Goal: Information Seeking & Learning: Learn about a topic

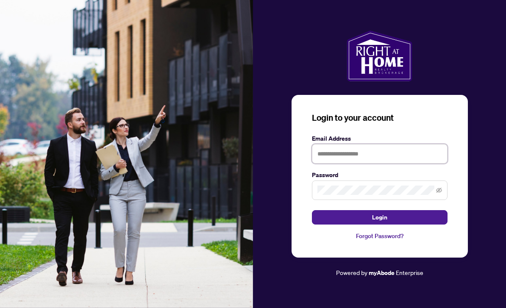
click at [371, 164] on input "text" at bounding box center [380, 154] width 136 height 20
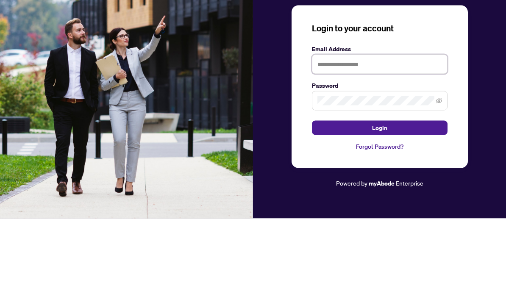
type input "**********"
click at [380, 210] on button "Login" at bounding box center [380, 217] width 136 height 14
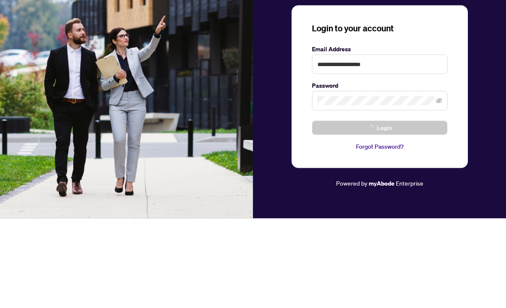
scroll to position [27, 0]
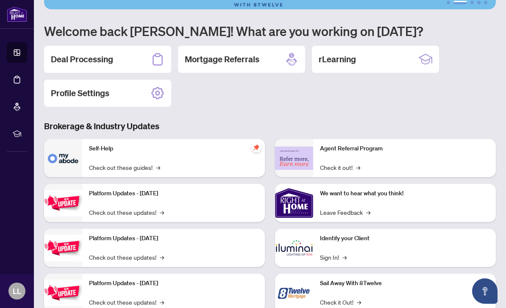
scroll to position [50, 0]
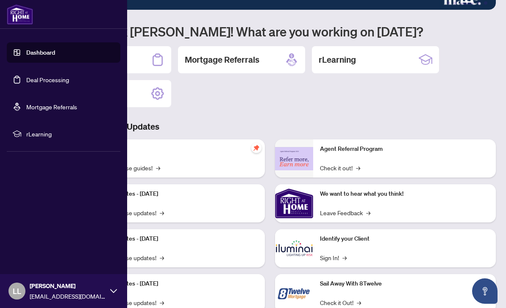
click at [53, 52] on link "Dashboard" at bounding box center [40, 53] width 29 height 8
click at [35, 52] on link "Dashboard" at bounding box center [40, 53] width 29 height 8
click at [261, 100] on div "Deal Processing Mortgage Referrals rLearning Profile Settings" at bounding box center [270, 76] width 452 height 61
click at [261, 101] on div "Deal Processing Mortgage Referrals rLearning Profile Settings" at bounding box center [270, 76] width 452 height 61
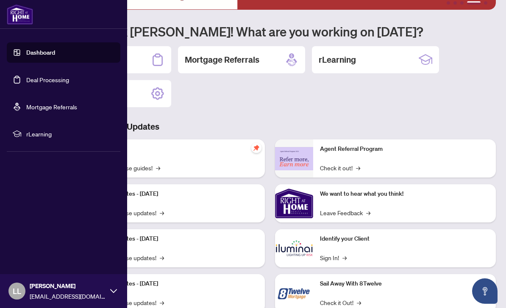
click at [264, 105] on div "Deal Processing Mortgage Referrals rLearning Profile Settings" at bounding box center [270, 76] width 452 height 61
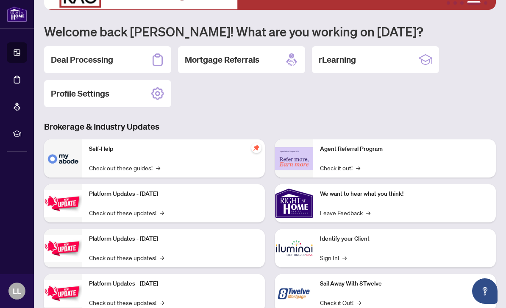
click at [240, 110] on div "1 2 3 4 5 Welcome back [PERSON_NAME]! What are you working on [DATE]? Deal Proc…" at bounding box center [270, 143] width 452 height 365
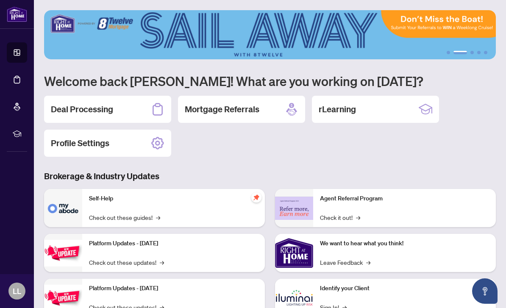
scroll to position [0, 0]
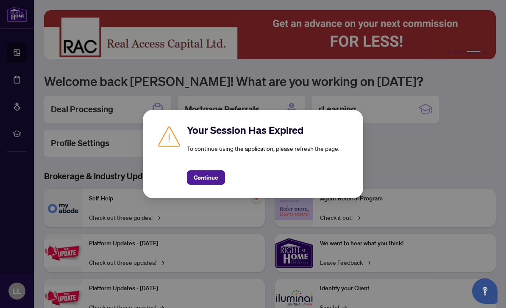
click at [208, 175] on span "Continue" at bounding box center [206, 178] width 25 height 14
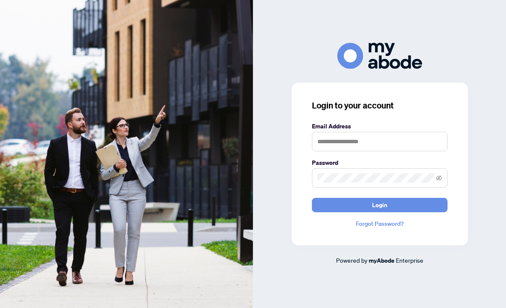
scroll to position [78, 0]
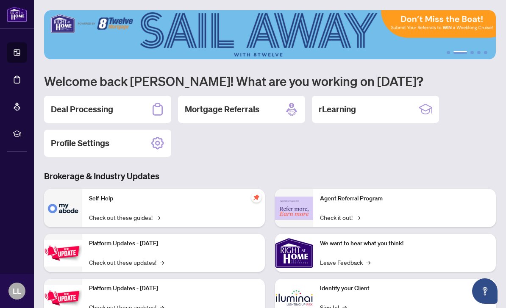
click at [98, 103] on h2 "Deal Processing" at bounding box center [82, 109] width 62 height 12
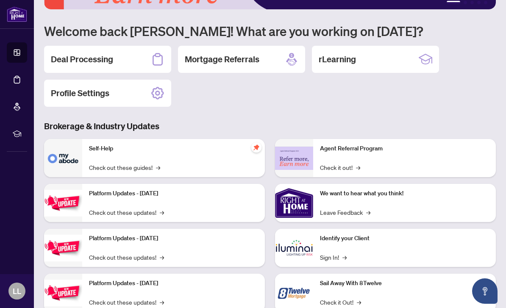
scroll to position [50, 0]
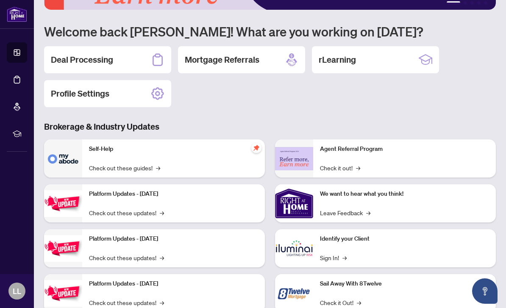
click at [170, 157] on div "Self-Help Check out these guides! →" at bounding box center [173, 159] width 183 height 38
click at [128, 172] on link "Check out these guides! →" at bounding box center [124, 167] width 71 height 9
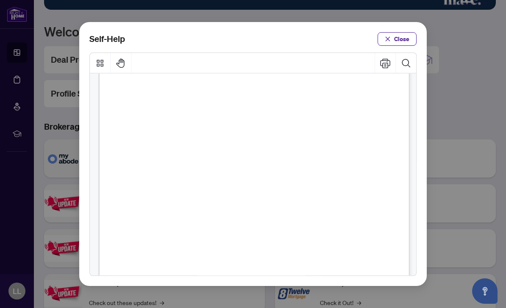
scroll to position [71, 0]
click at [226, 114] on span "How to Download Documents (" at bounding box center [201, 118] width 94 height 8
click at [255, 114] on span "PDF" at bounding box center [254, 118] width 11 height 8
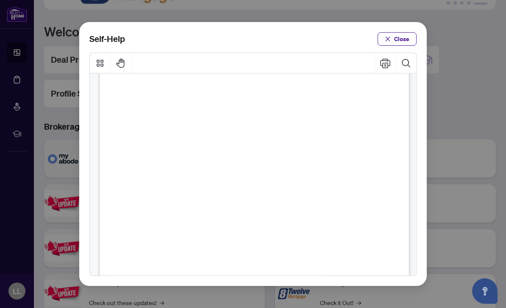
scroll to position [455, 0]
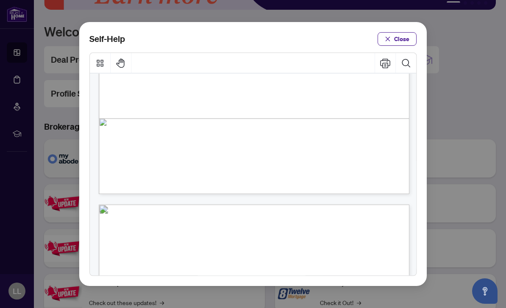
click at [402, 32] on span "Close" at bounding box center [401, 39] width 15 height 14
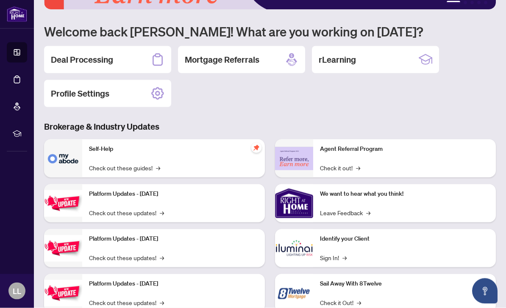
scroll to position [27, 0]
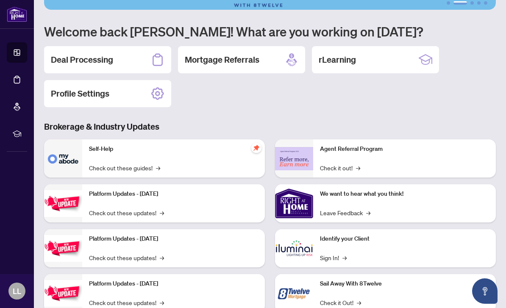
click at [156, 279] on p "Platform Updates - [DATE]" at bounding box center [173, 283] width 169 height 9
click at [145, 298] on link "Check out these updates! →" at bounding box center [126, 302] width 75 height 9
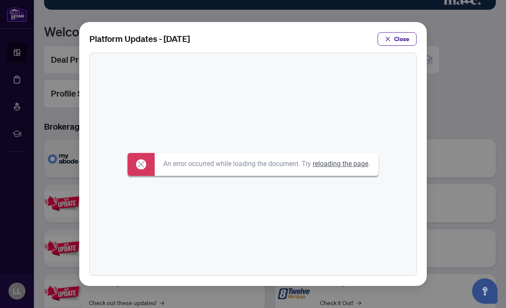
click at [398, 32] on span "Close" at bounding box center [401, 39] width 15 height 14
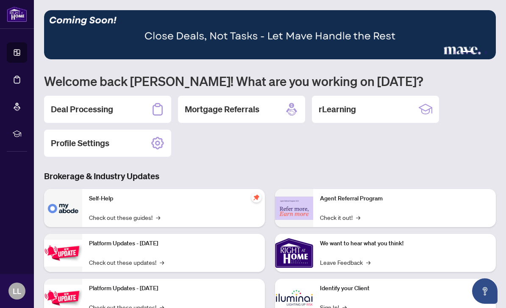
scroll to position [0, 0]
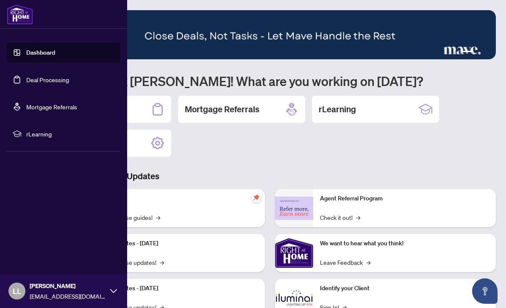
click at [55, 52] on link "Dashboard" at bounding box center [40, 53] width 29 height 8
click at [26, 51] on link "Dashboard" at bounding box center [40, 53] width 29 height 8
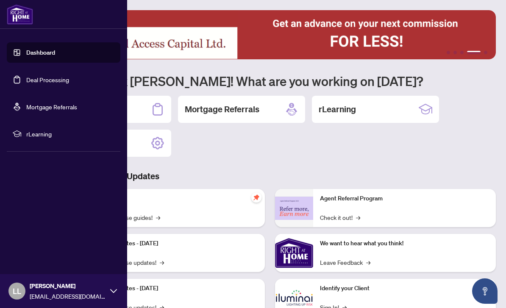
click at [40, 136] on span "rLearning" at bounding box center [70, 133] width 88 height 9
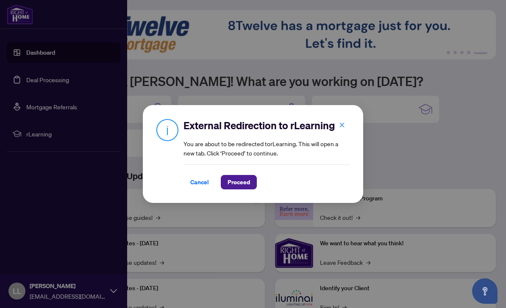
click at [243, 183] on span "Proceed" at bounding box center [239, 183] width 22 height 14
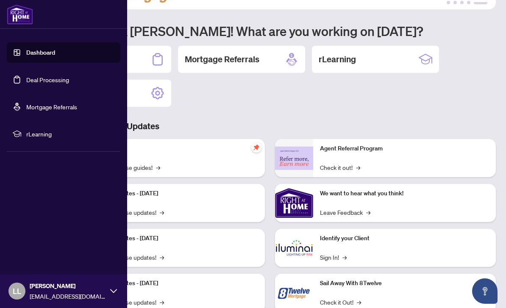
scroll to position [50, 0]
click at [428, 56] on icon at bounding box center [425, 58] width 13 height 7
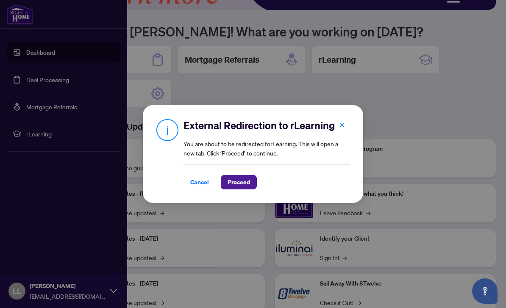
click at [243, 188] on span "Proceed" at bounding box center [239, 183] width 22 height 14
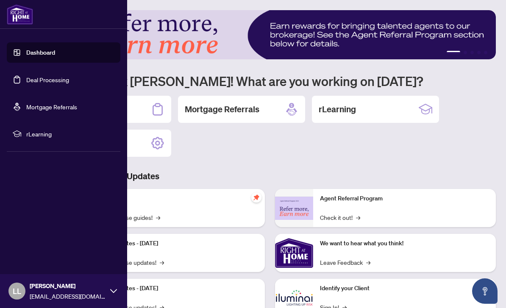
scroll to position [0, 0]
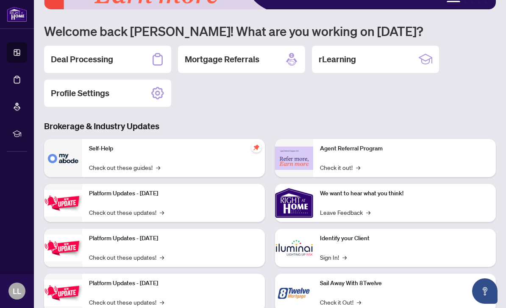
scroll to position [50, 0]
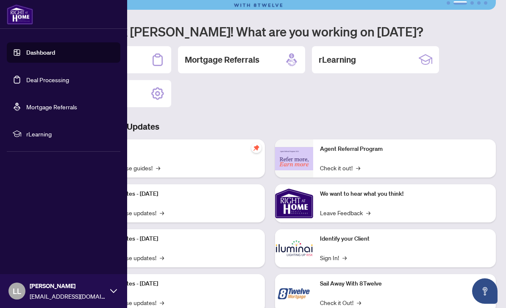
click at [55, 52] on link "Dashboard" at bounding box center [40, 53] width 29 height 8
click at [26, 51] on link "Dashboard" at bounding box center [40, 53] width 29 height 8
click at [40, 52] on link "Dashboard" at bounding box center [40, 53] width 29 height 8
click at [40, 51] on link "Dashboard" at bounding box center [40, 53] width 29 height 8
click at [55, 56] on link "Dashboard" at bounding box center [40, 53] width 29 height 8
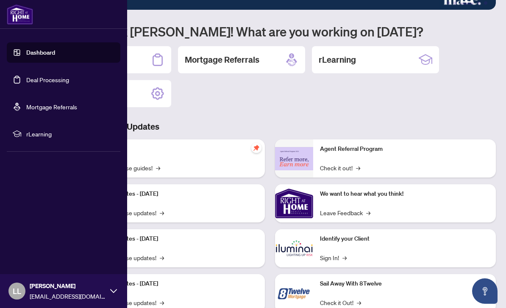
click at [55, 56] on link "Dashboard" at bounding box center [40, 53] width 29 height 8
click at [476, 45] on div "1 2 3 4 5 Welcome back [PERSON_NAME]! What are you working on [DATE]? Deal Proc…" at bounding box center [270, 143] width 452 height 365
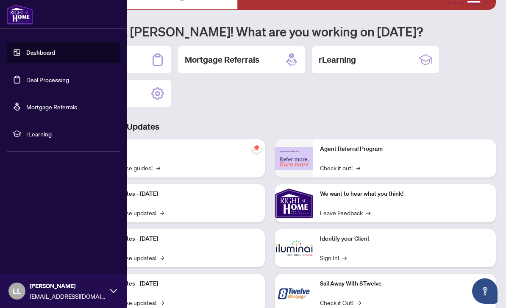
click at [40, 80] on link "Deal Processing" at bounding box center [47, 80] width 43 height 8
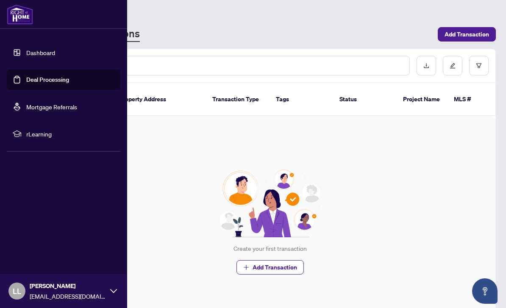
click at [37, 51] on link "Dashboard" at bounding box center [40, 53] width 29 height 8
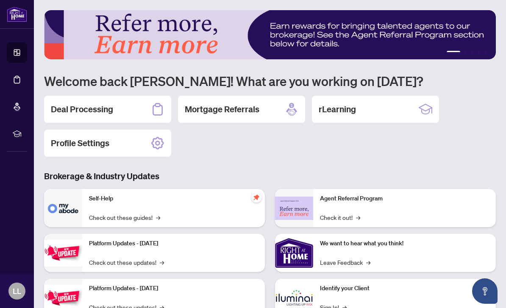
click at [269, 158] on div "1 2 3 4 5 Welcome back [PERSON_NAME]! What are you working on [DATE]? Deal Proc…" at bounding box center [270, 192] width 452 height 365
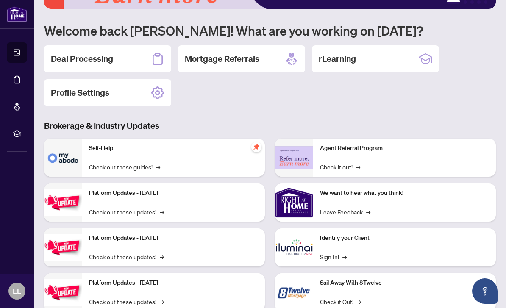
scroll to position [50, 0]
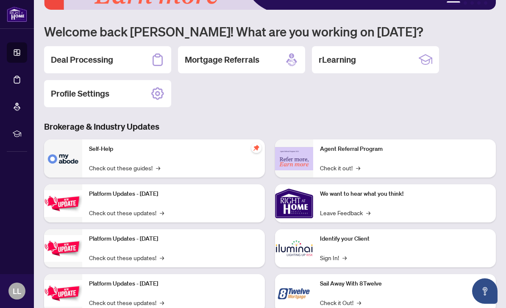
click at [134, 164] on link "Check out these guides! →" at bounding box center [124, 167] width 71 height 9
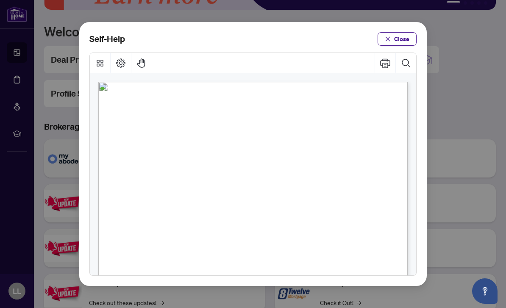
scroll to position [0, 0]
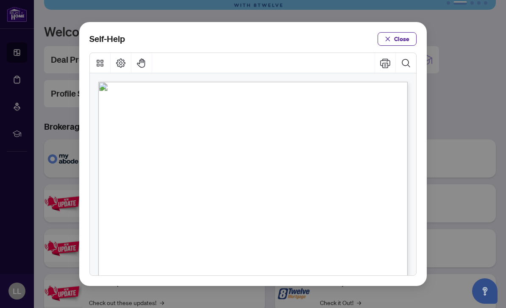
click at [407, 53] on button "Search Document" at bounding box center [406, 63] width 20 height 20
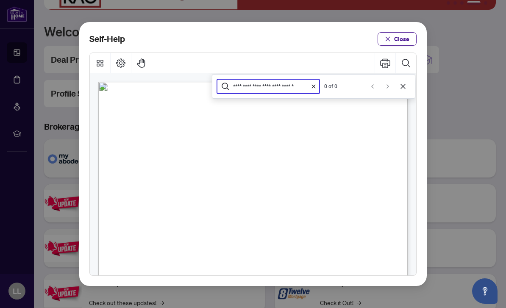
click at [287, 83] on input "**********" at bounding box center [269, 86] width 72 height 7
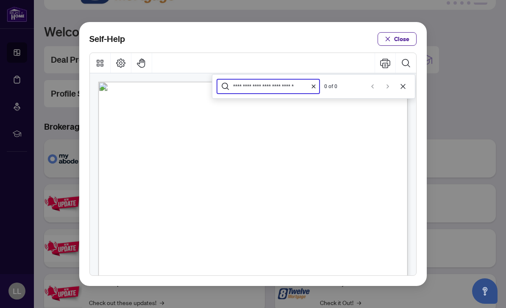
type input "**********"
click at [394, 32] on button "Close" at bounding box center [397, 39] width 39 height 14
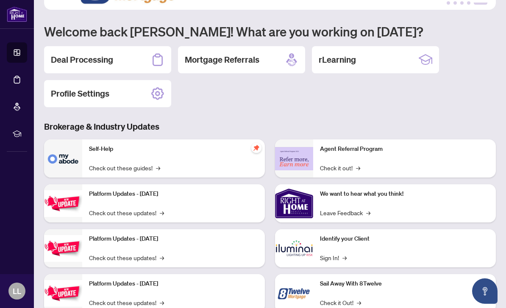
scroll to position [27, 0]
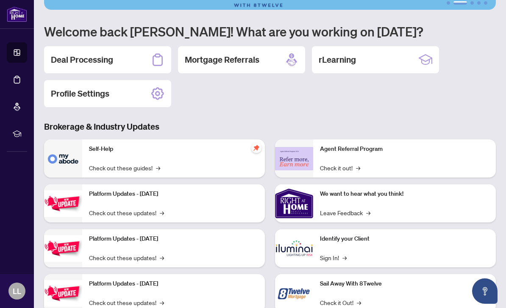
click at [118, 140] on div "Self-Help Check out these guides! →" at bounding box center [173, 159] width 183 height 38
click at [257, 145] on icon "pushpin" at bounding box center [257, 148] width 6 height 6
click at [118, 163] on link "Check out these guides! →" at bounding box center [124, 167] width 71 height 9
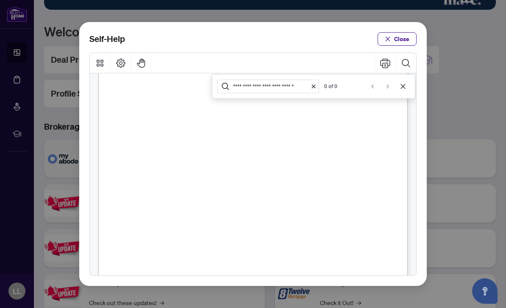
scroll to position [99, 0]
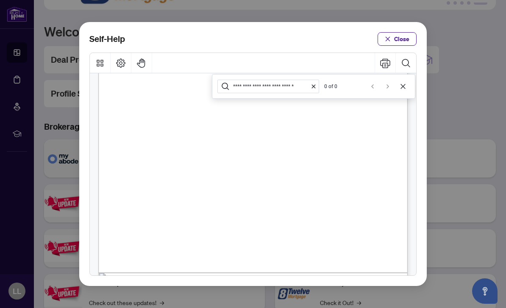
click at [391, 32] on span "button" at bounding box center [388, 39] width 6 height 14
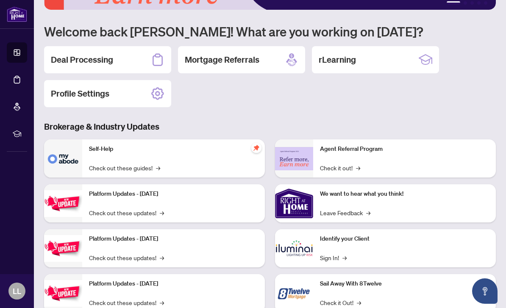
click at [384, 46] on div "rLearning" at bounding box center [375, 59] width 127 height 27
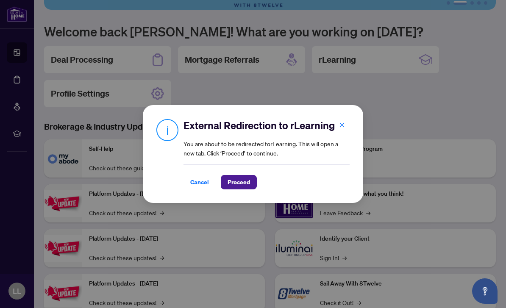
click at [239, 184] on span "Proceed" at bounding box center [239, 183] width 22 height 14
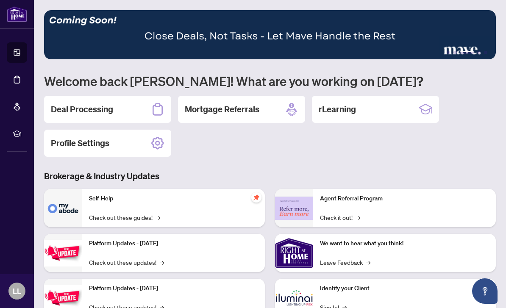
scroll to position [0, 0]
